Goal: Communication & Community: Share content

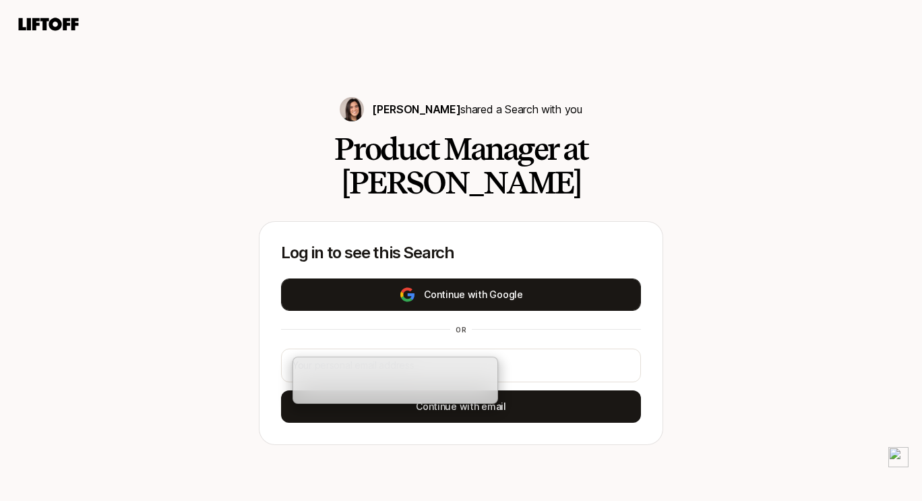
click at [524, 282] on button "Continue with Google" at bounding box center [461, 294] width 360 height 32
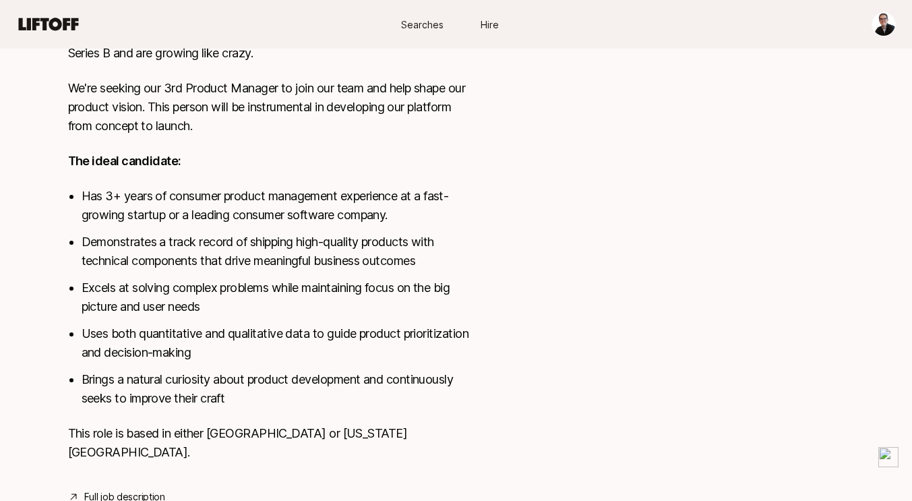
scroll to position [747, 0]
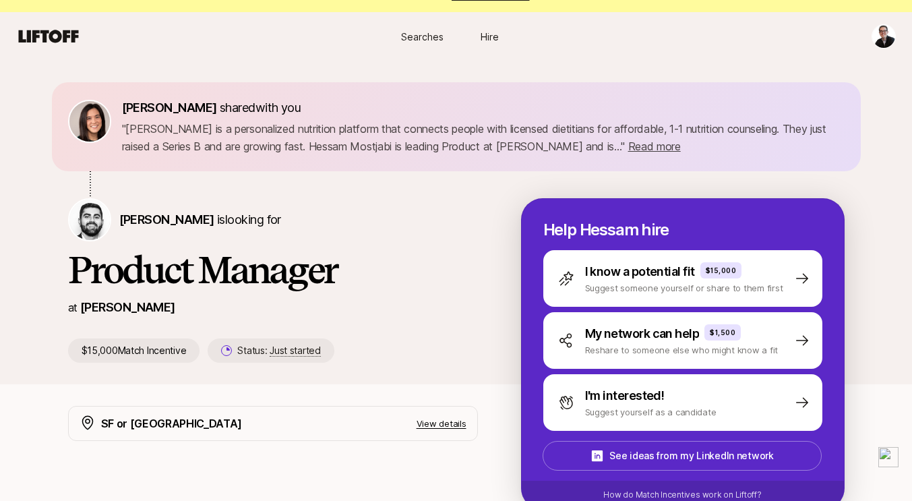
scroll to position [0, 0]
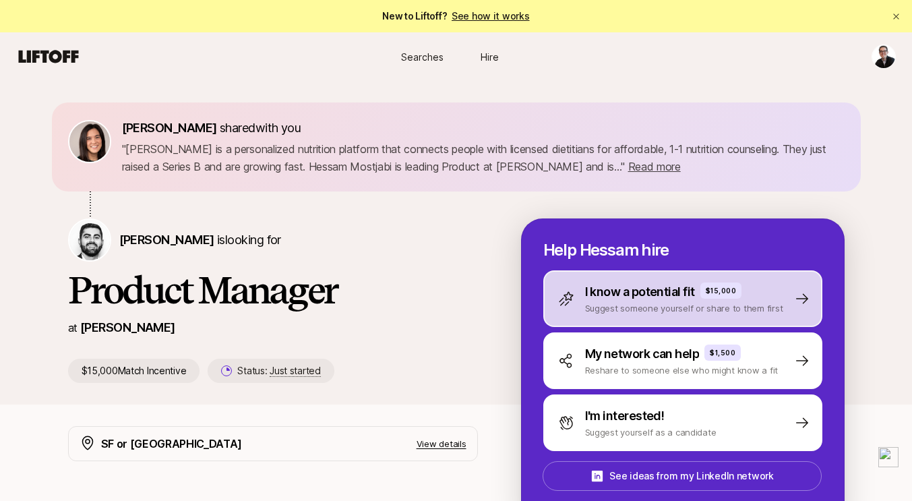
click at [650, 300] on p "I know a potential fit" at bounding box center [640, 291] width 110 height 19
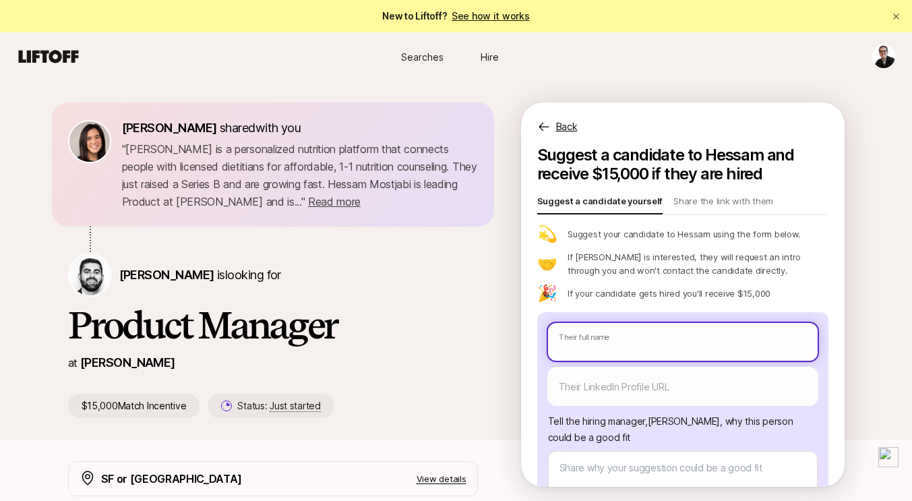
click at [621, 359] on input "text" at bounding box center [683, 342] width 270 height 38
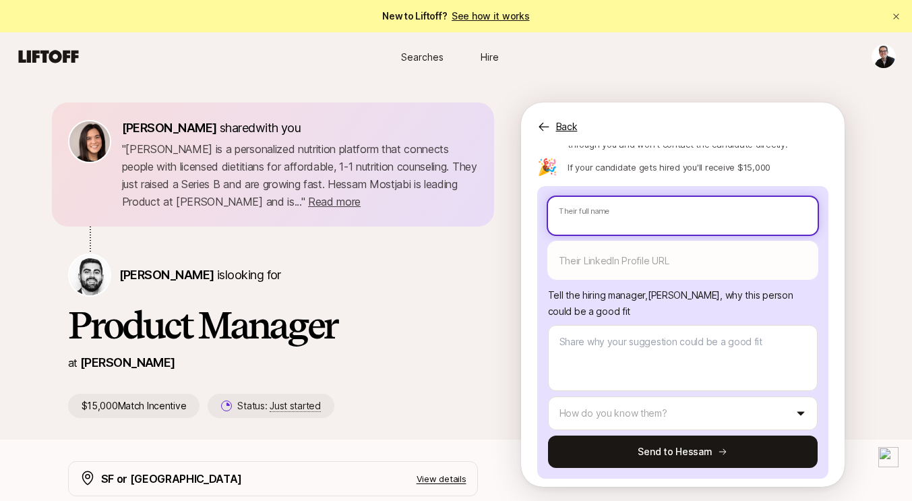
scroll to position [98, 0]
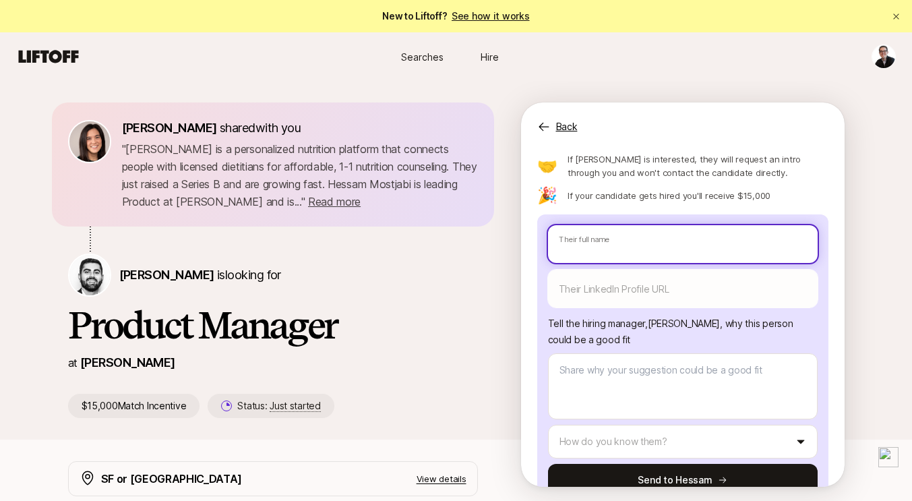
paste input "Lizzie Youshaei"
type textarea "x"
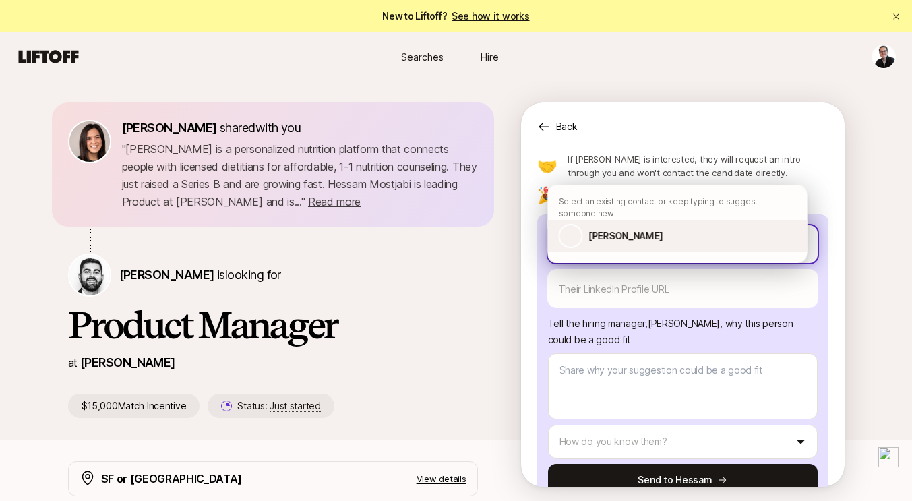
type input "Lizzie Youshaei"
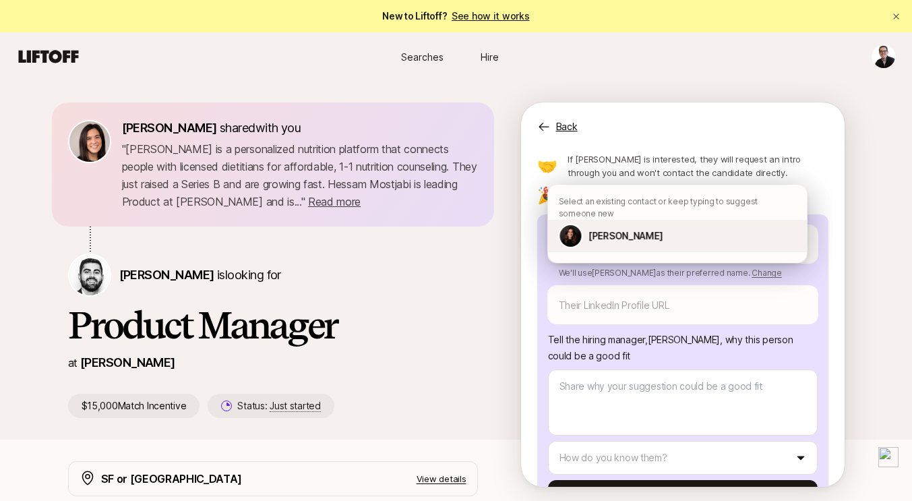
click at [697, 249] on div "Lizzie Youshaei" at bounding box center [677, 236] width 259 height 32
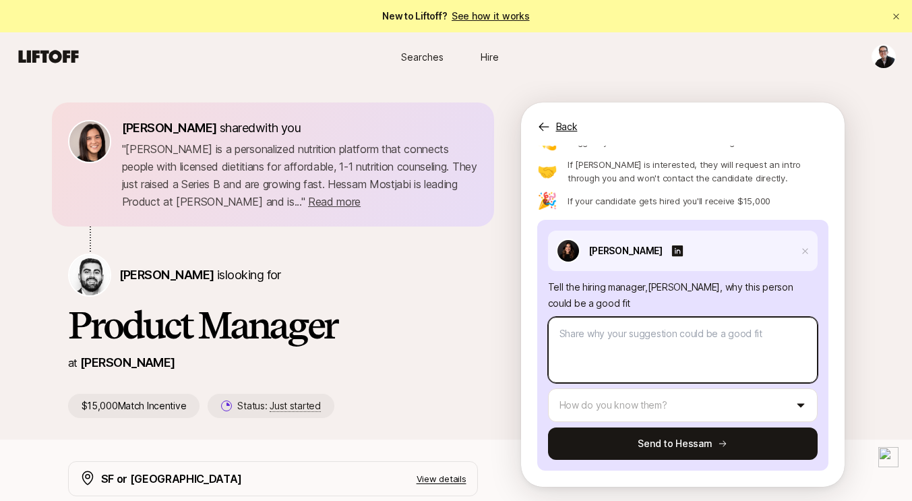
type textarea "x"
type textarea "Lizzie’s product management experience at LinkedIn, especially leading AI-drive…"
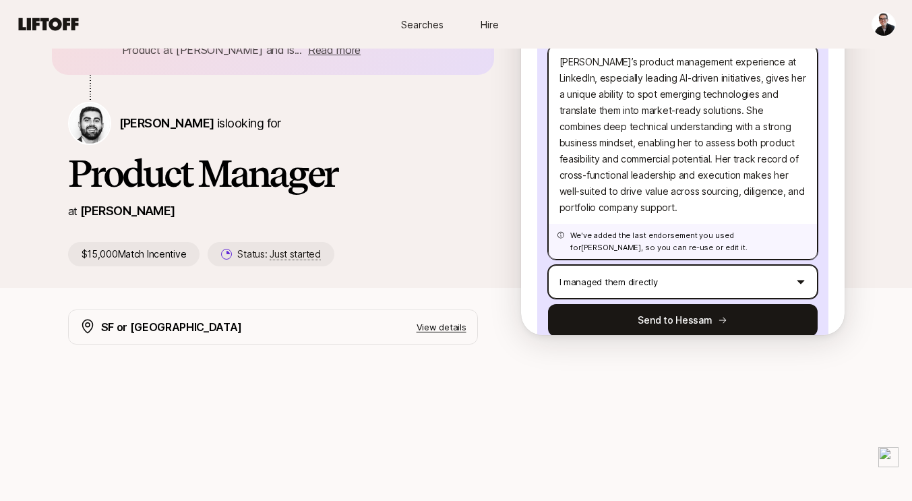
scroll to position [241, 0]
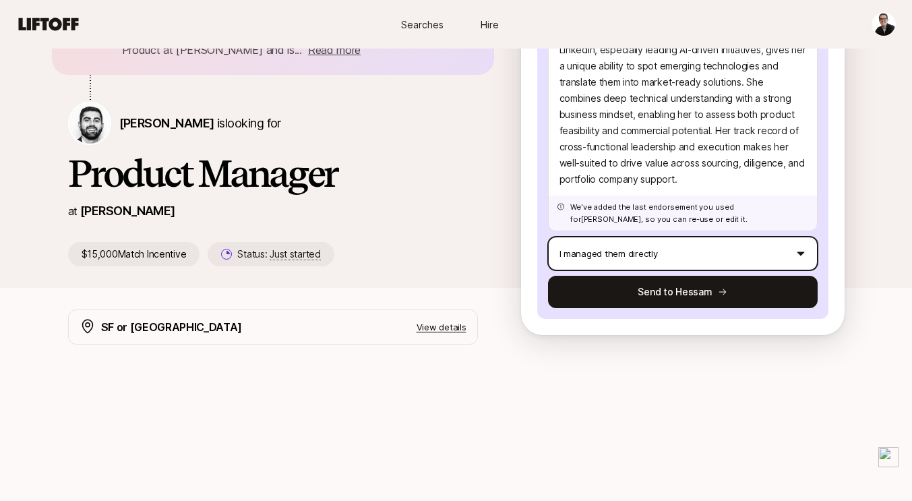
click at [625, 288] on button "Send to Hessam" at bounding box center [683, 292] width 270 height 32
type textarea "x"
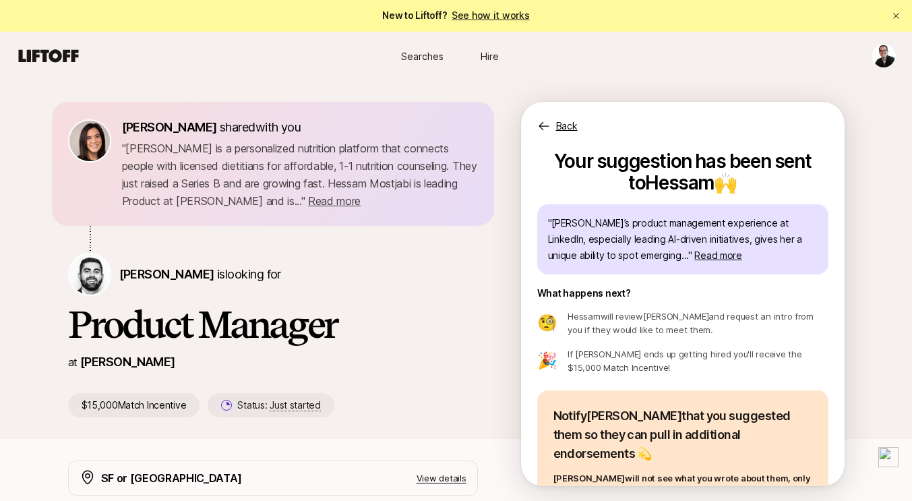
scroll to position [1, 0]
click at [569, 125] on p "Back" at bounding box center [567, 125] width 22 height 16
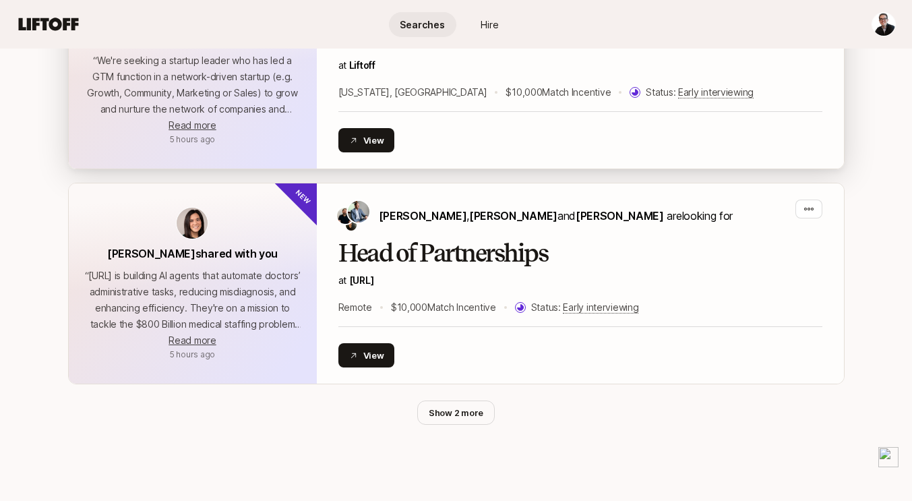
scroll to position [2050, 0]
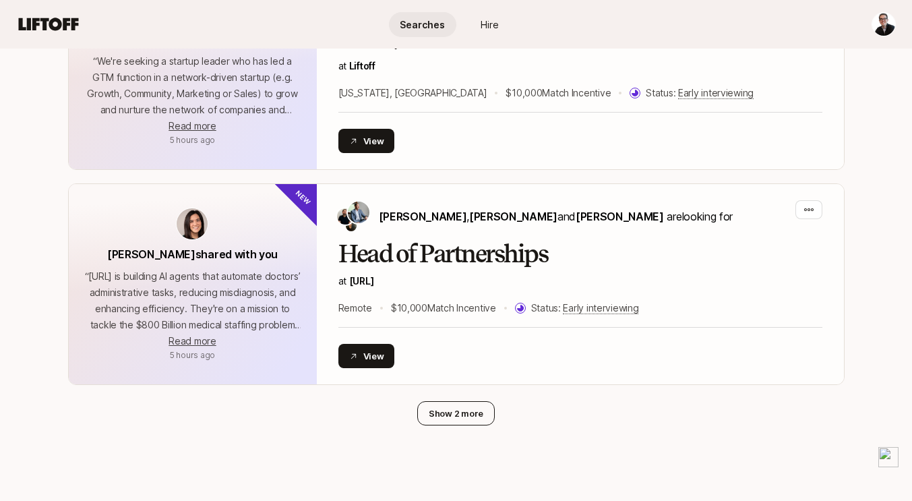
click at [461, 401] on button "Show 2 more" at bounding box center [456, 413] width 78 height 24
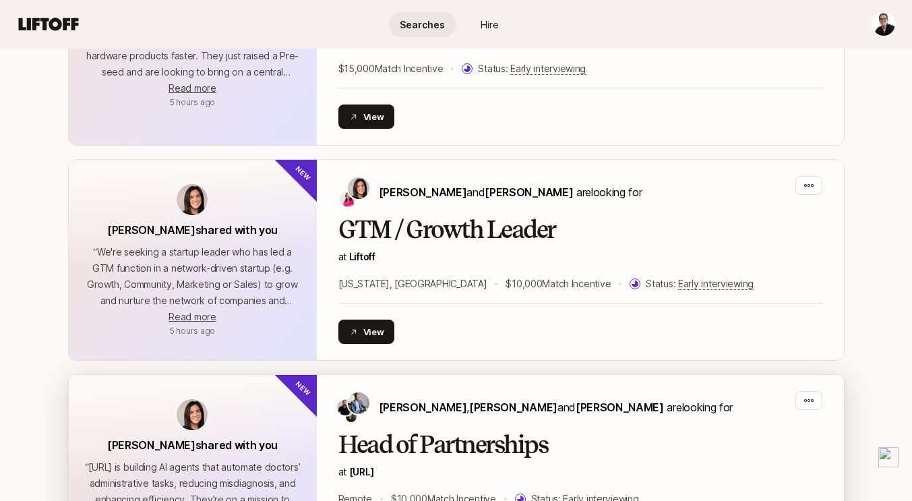
scroll to position [1858, 0]
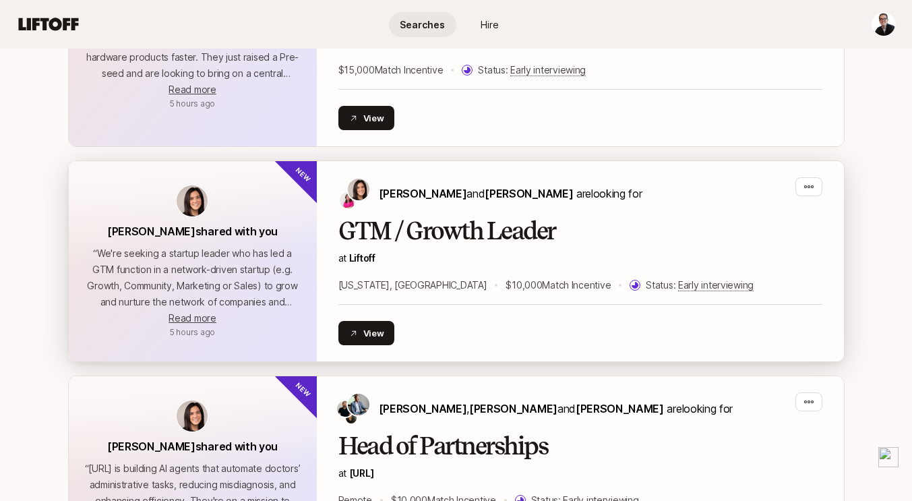
click at [481, 250] on p "at Liftoff" at bounding box center [580, 258] width 484 height 16
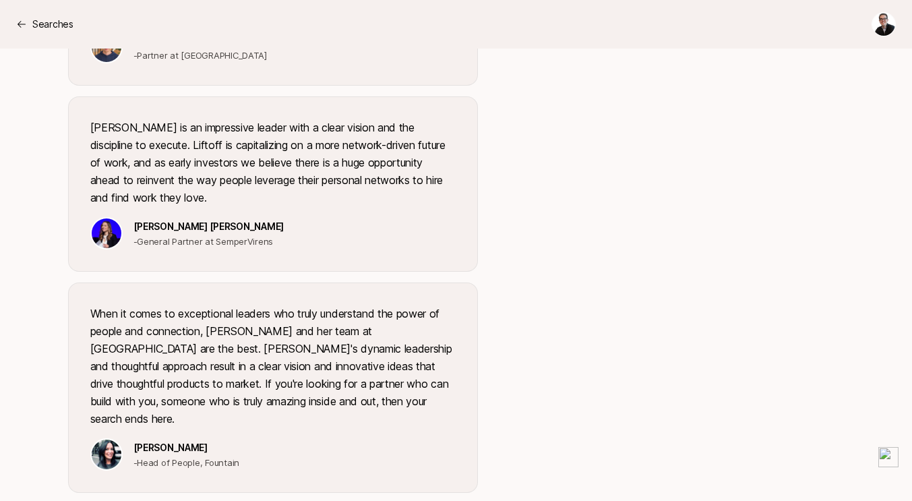
scroll to position [2228, 0]
